Goal: Task Accomplishment & Management: Use online tool/utility

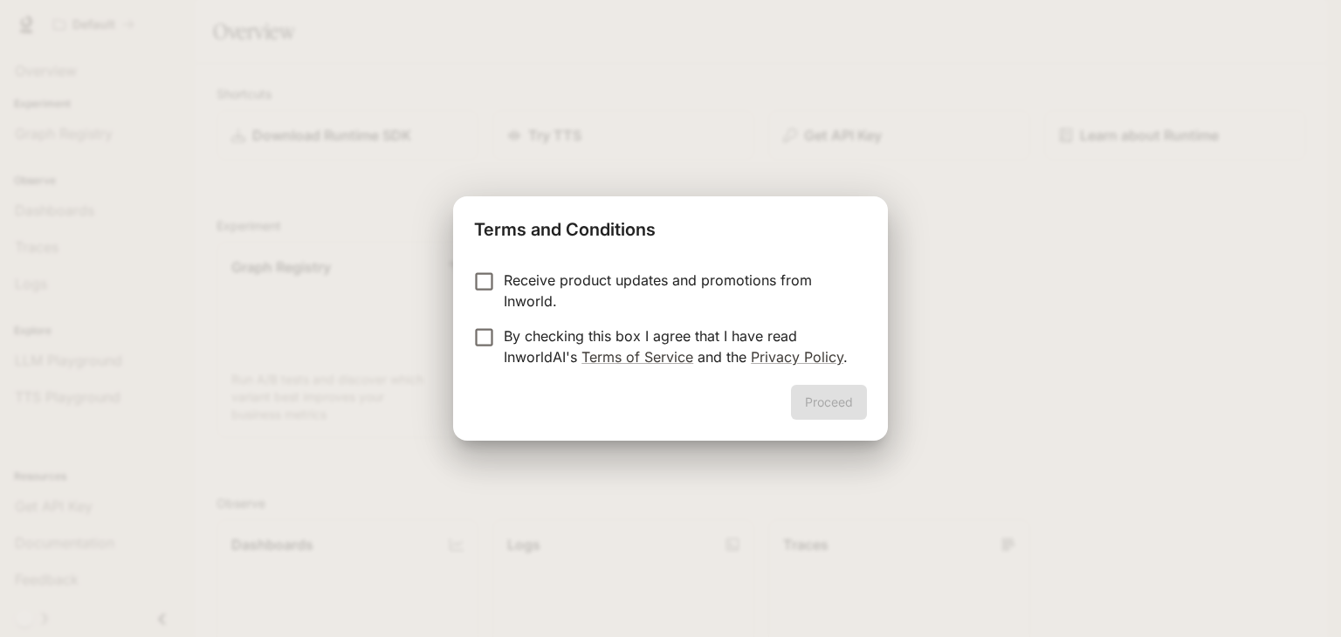
click at [848, 399] on div "Proceed" at bounding box center [670, 413] width 435 height 56
click at [482, 344] on form "Receive product updates and promotions from Inworld. By checking this box I agr…" at bounding box center [670, 319] width 393 height 98
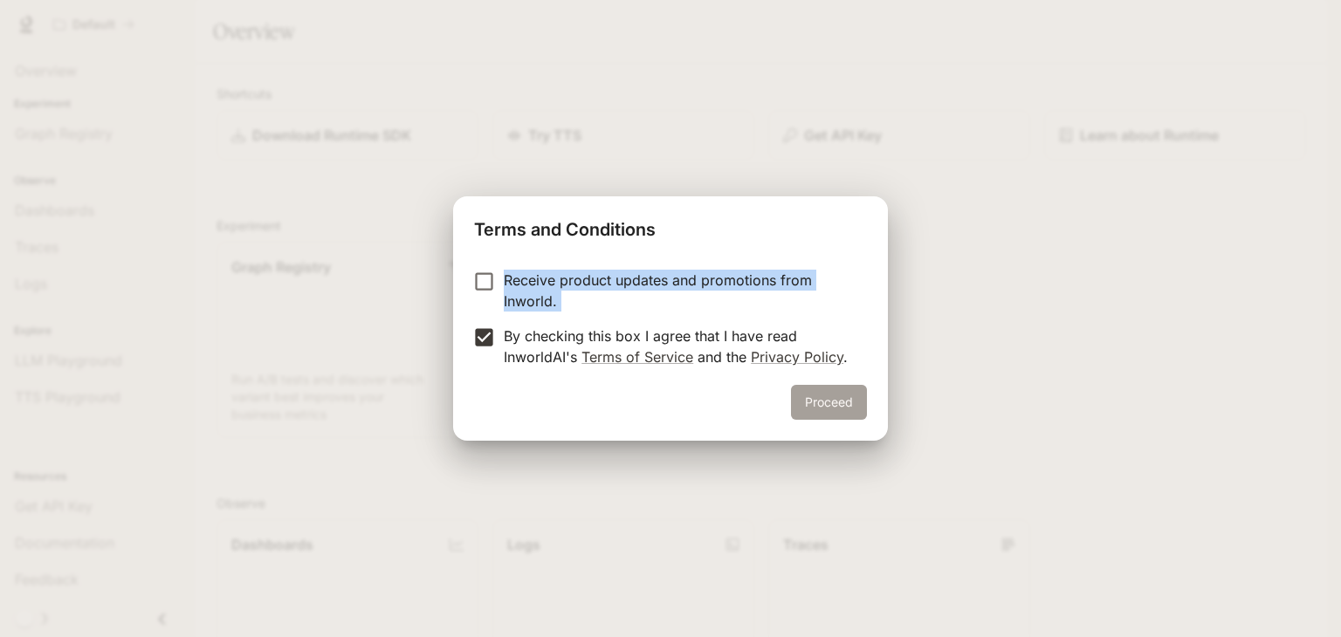
click at [820, 402] on button "Proceed" at bounding box center [829, 402] width 76 height 35
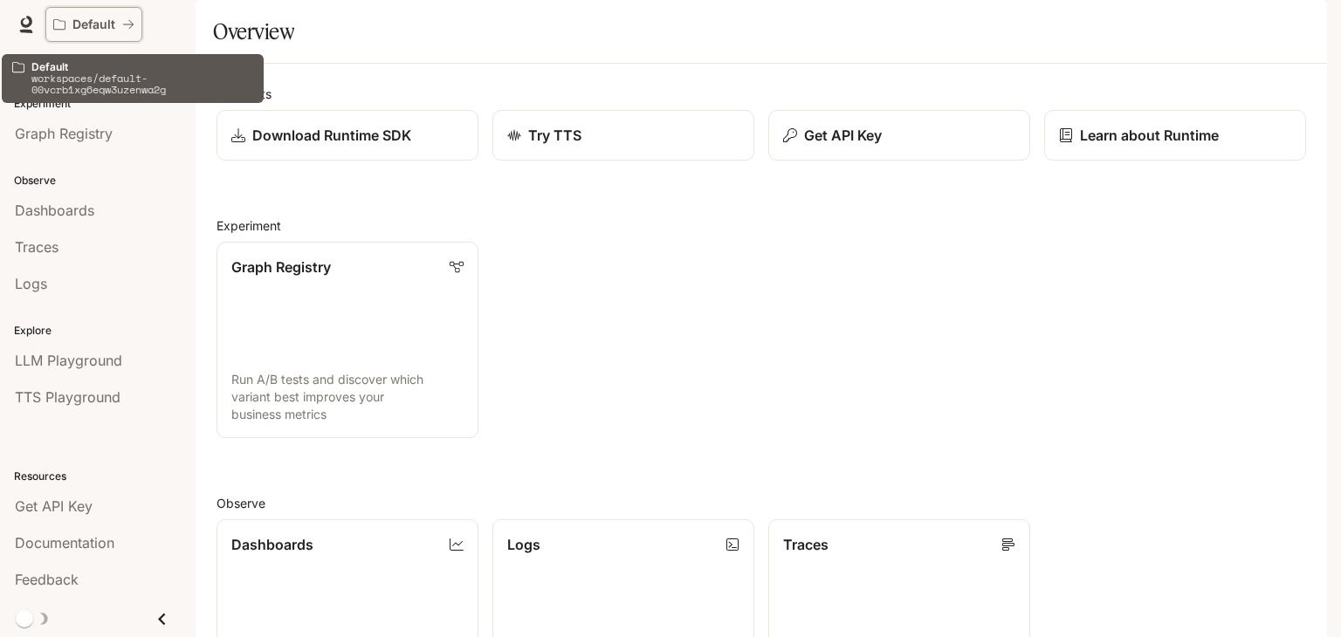
click at [60, 24] on icon "All workspaces" at bounding box center [59, 24] width 12 height 12
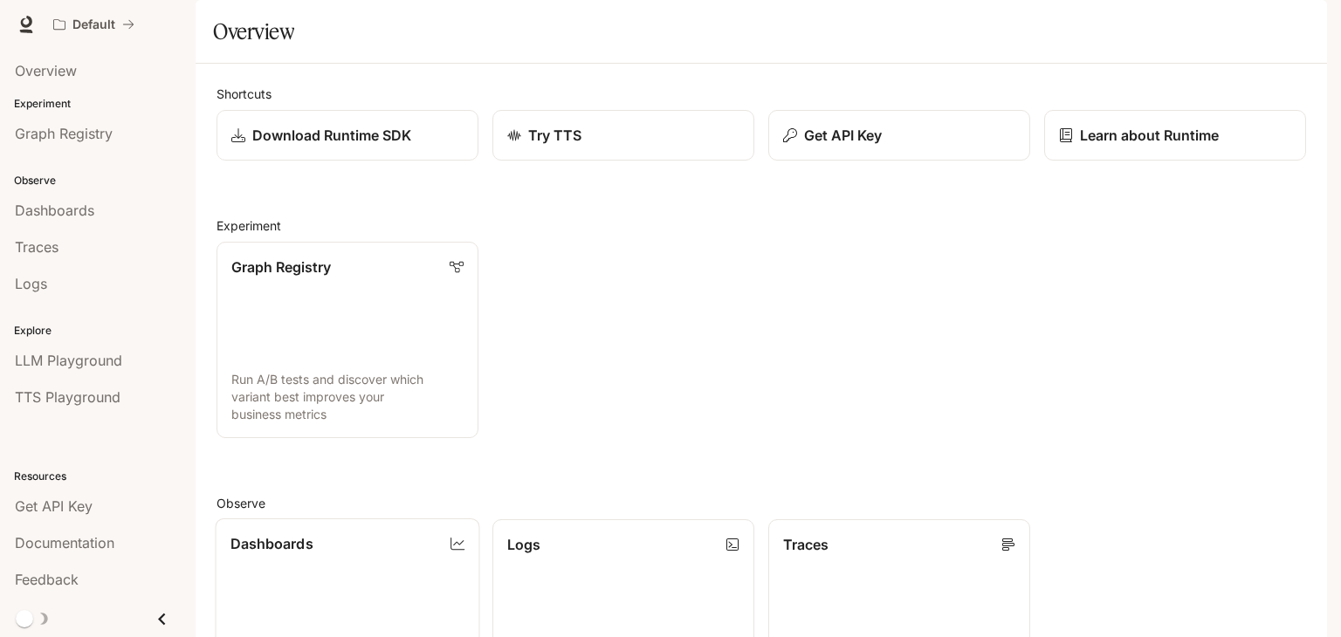
scroll to position [433, 0]
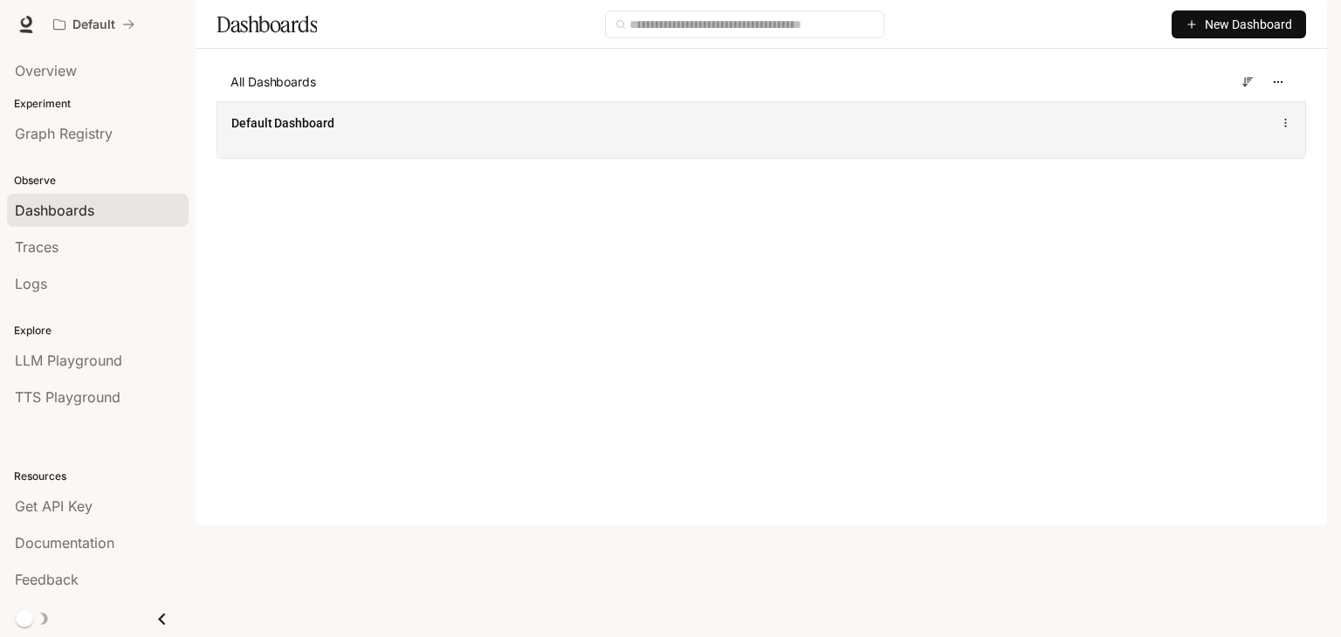
click at [313, 132] on span "Default Dashboard" at bounding box center [282, 122] width 103 height 17
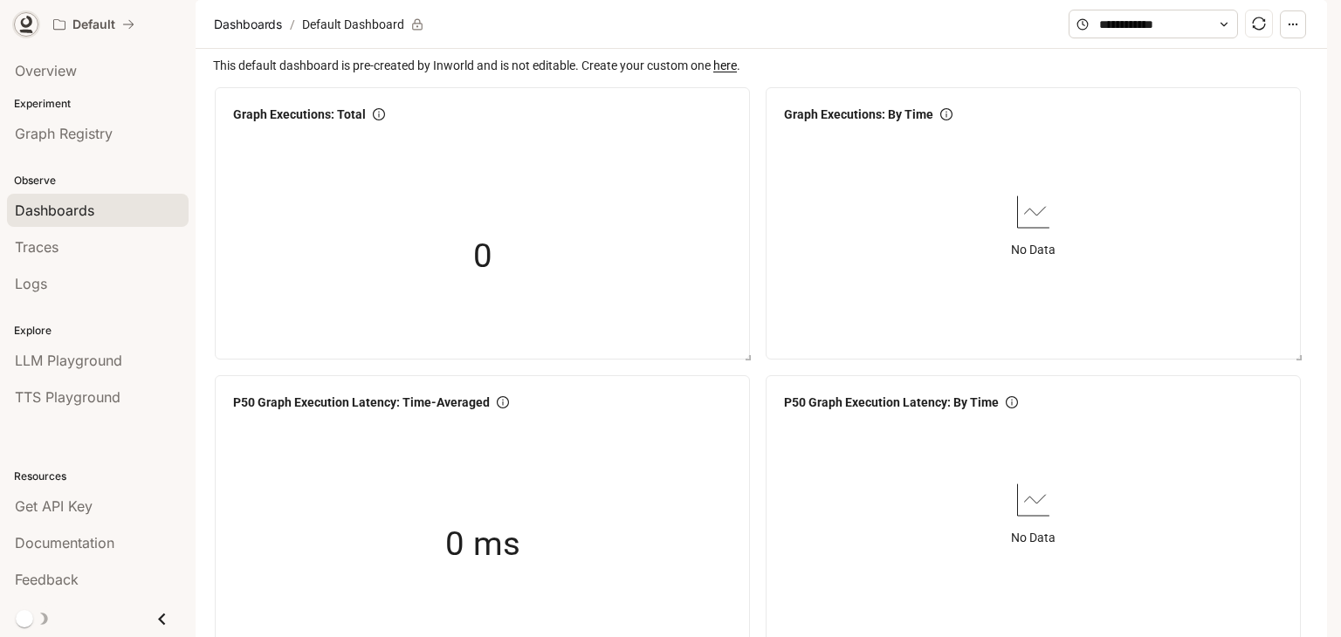
click at [24, 25] on icon at bounding box center [26, 22] width 11 height 12
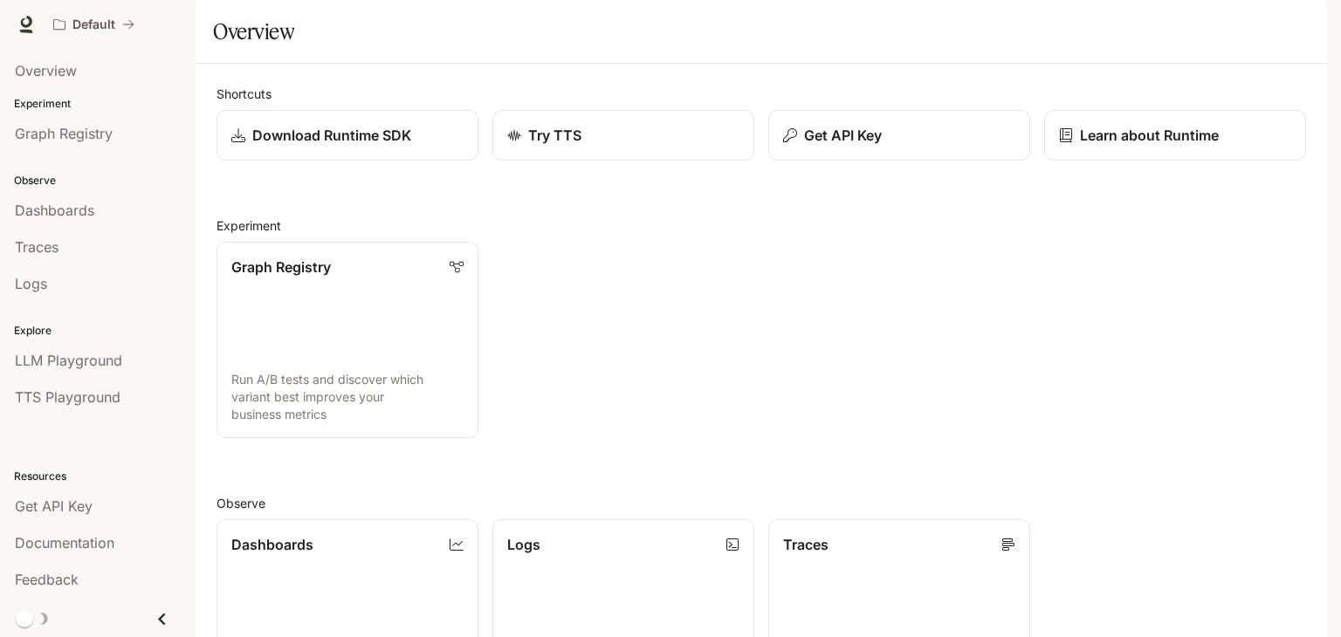
scroll to position [433, 0]
